Goal: Task Accomplishment & Management: Manage account settings

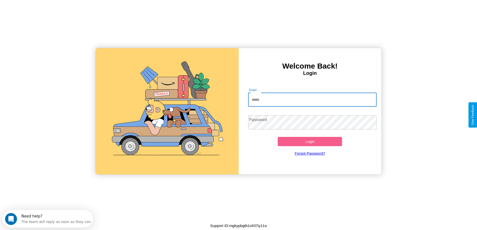
click at [312, 100] on input "Email" at bounding box center [312, 100] width 129 height 14
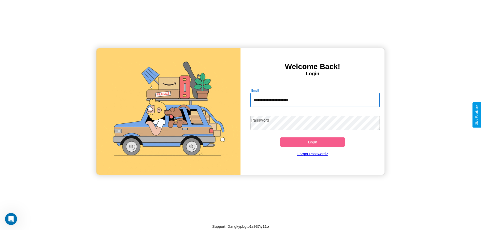
type input "**********"
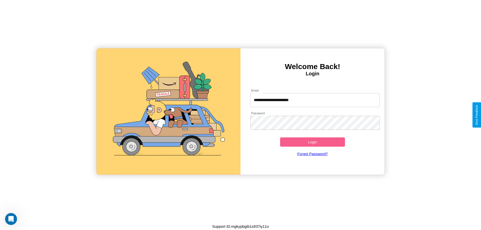
click at [312, 142] on button "Login" at bounding box center [312, 142] width 65 height 9
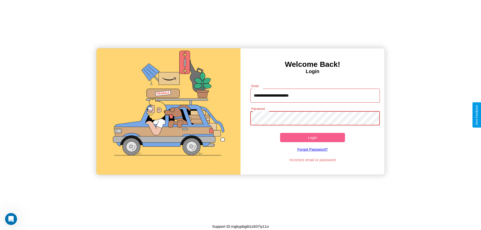
click at [312, 138] on button "Login" at bounding box center [312, 137] width 65 height 9
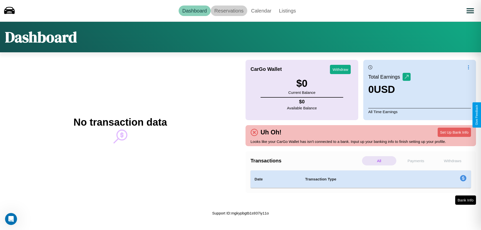
click at [229, 11] on link "Reservations" at bounding box center [229, 11] width 37 height 11
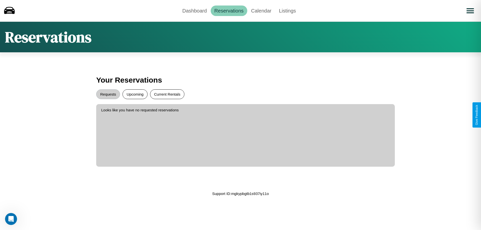
click at [167, 94] on button "Current Rentals" at bounding box center [167, 94] width 34 height 10
click at [108, 94] on button "Requests" at bounding box center [108, 94] width 24 height 10
click at [135, 94] on button "Upcoming" at bounding box center [135, 94] width 25 height 10
click at [194, 11] on link "Dashboard" at bounding box center [195, 11] width 32 height 11
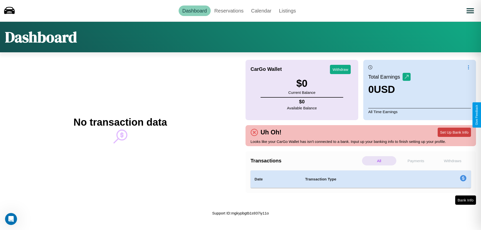
click at [454, 132] on button "Set Up Bank Info" at bounding box center [454, 132] width 33 height 9
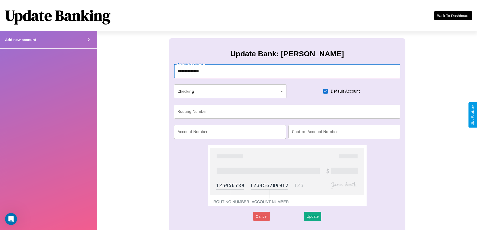
type input "**********"
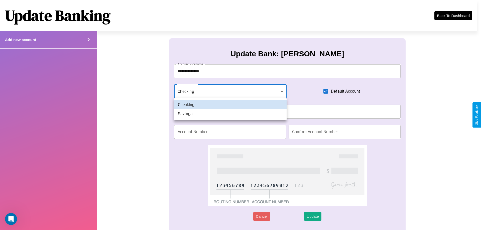
click at [230, 91] on div at bounding box center [240, 115] width 481 height 230
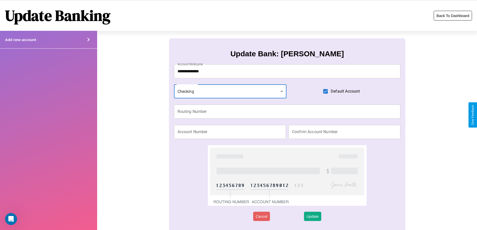
click at [453, 16] on button "Back To Dashboard" at bounding box center [453, 16] width 38 height 10
